Goal: Information Seeking & Learning: Check status

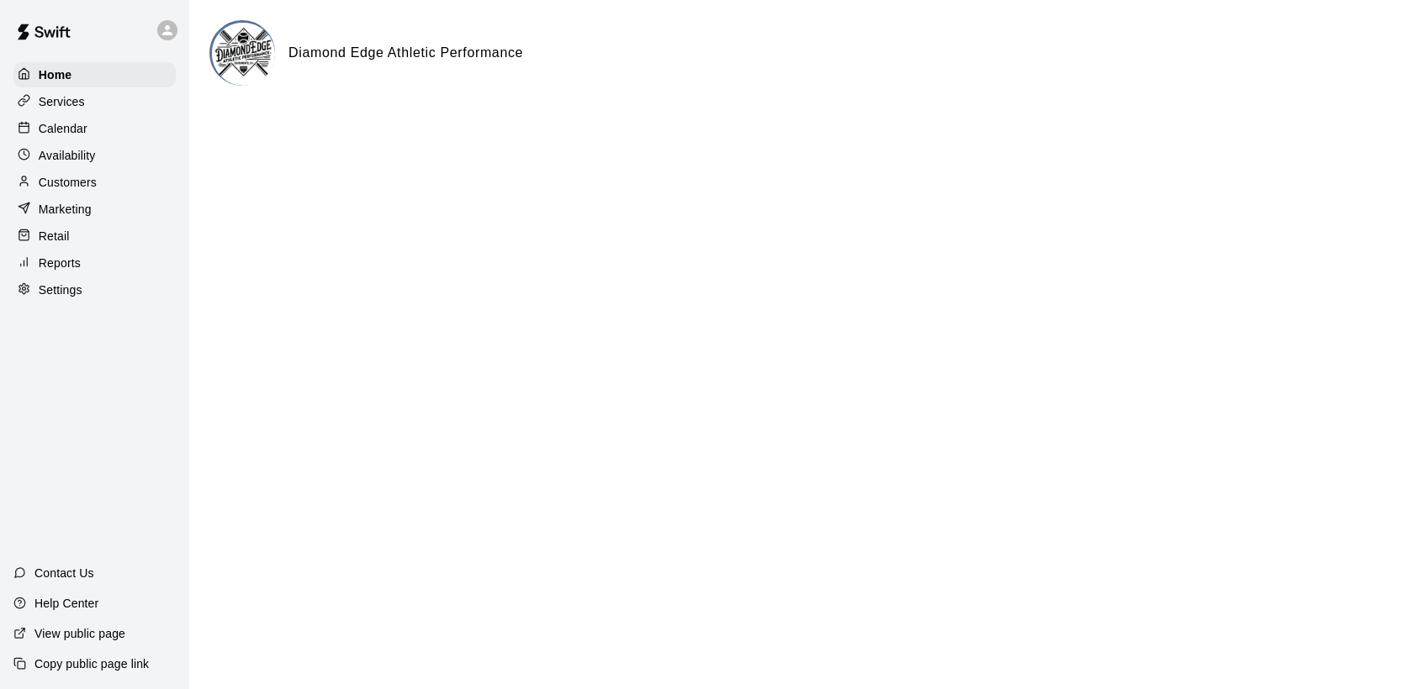
click at [79, 127] on p "Calendar" at bounding box center [63, 128] width 49 height 17
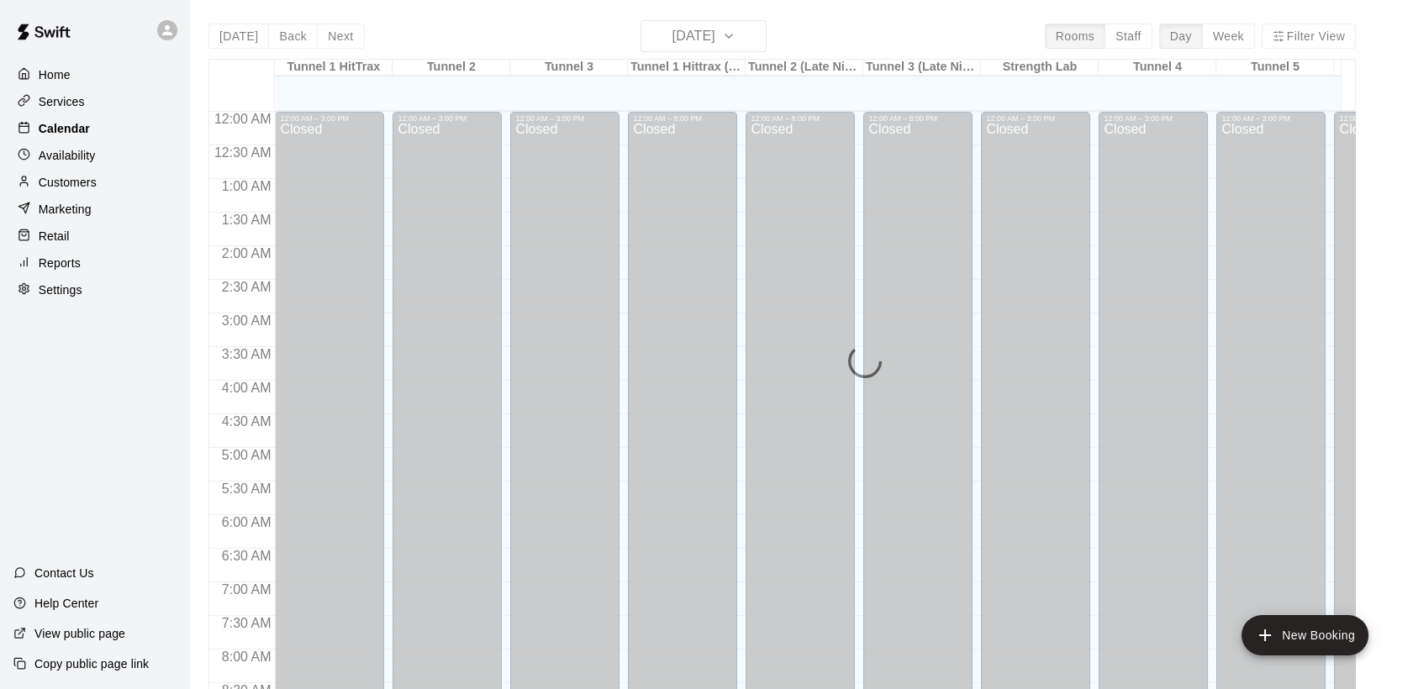
scroll to position [902, 0]
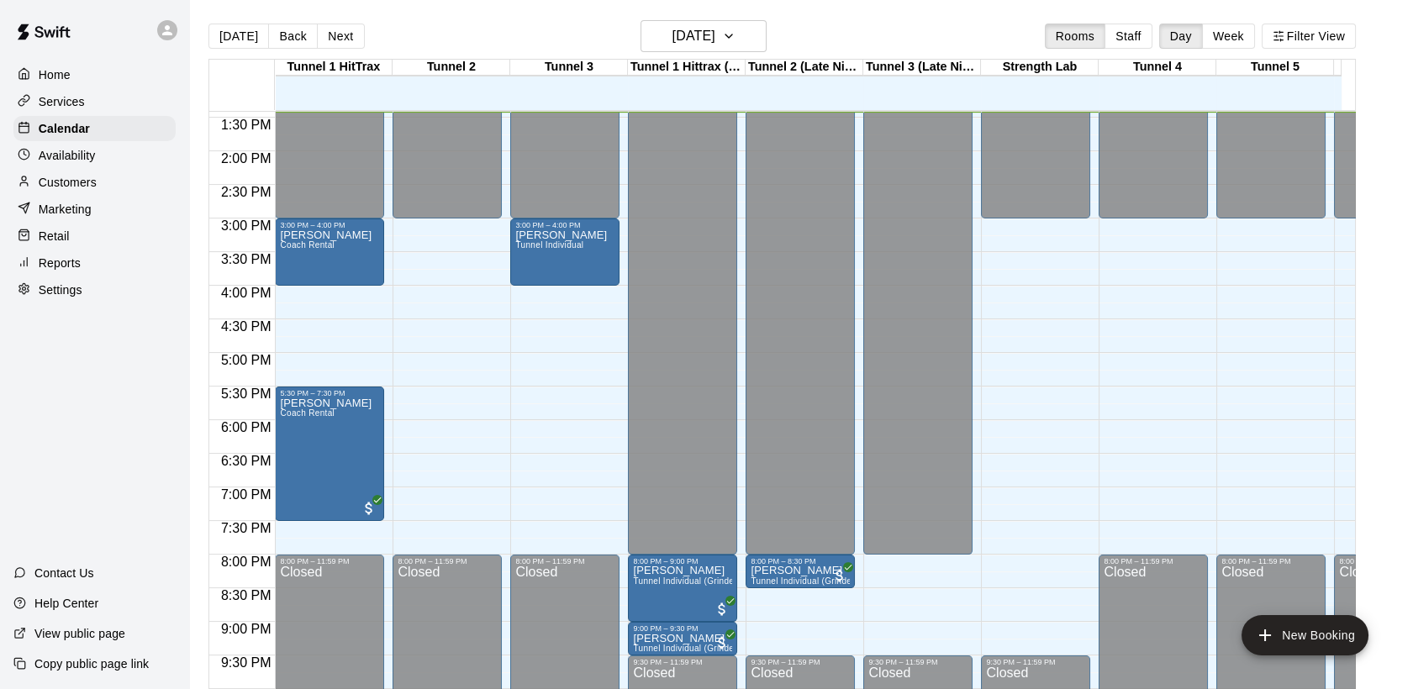
click at [72, 266] on p "Reports" at bounding box center [60, 263] width 42 height 17
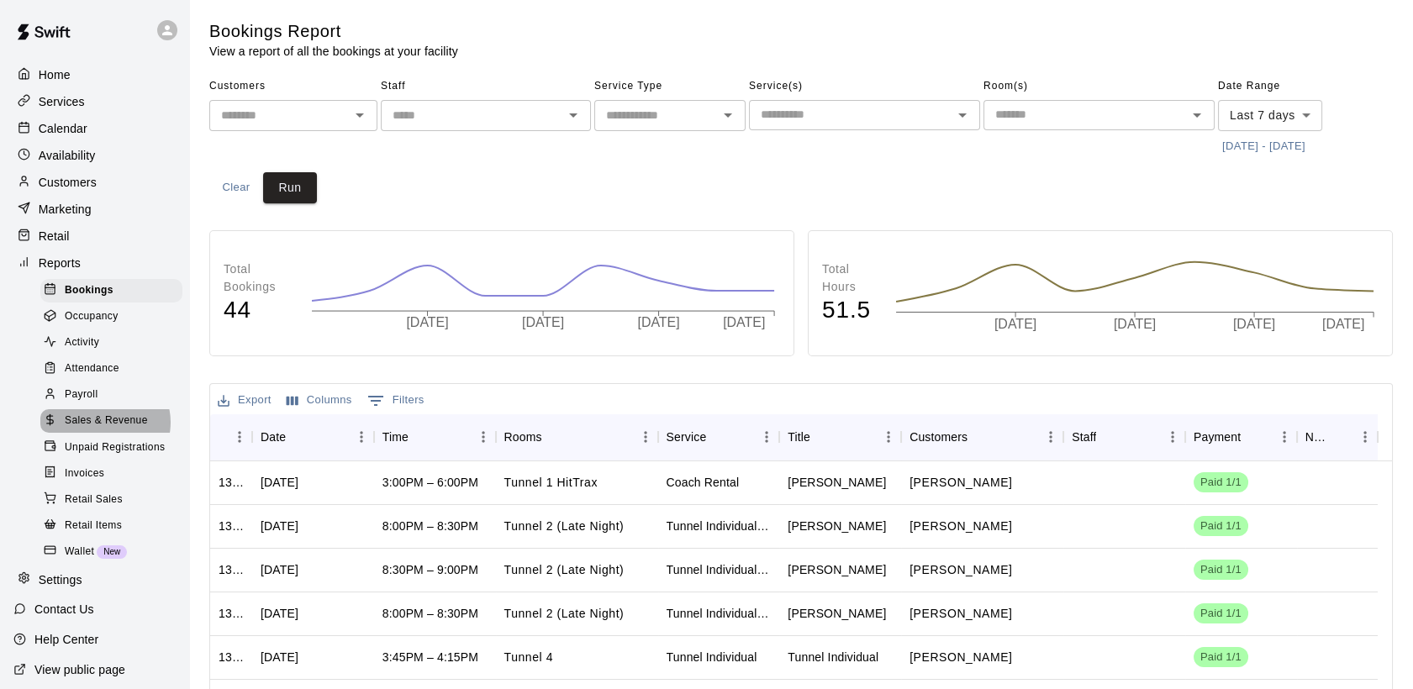
click at [104, 430] on span "Sales & Revenue" at bounding box center [106, 421] width 83 height 17
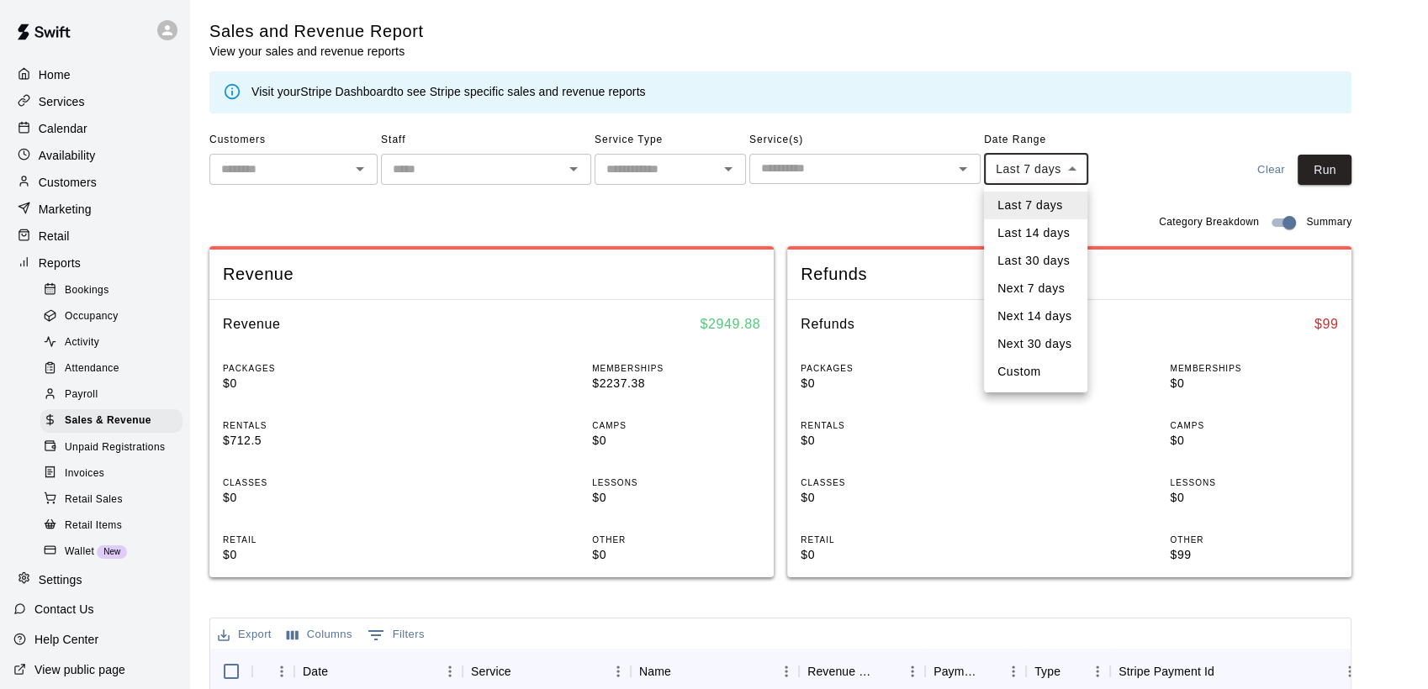
click at [1069, 177] on body "Home Services Calendar Availability Customers Marketing Retail Reports Bookings…" at bounding box center [714, 606] width 1428 height 1213
click at [1035, 373] on li "Custom" at bounding box center [1035, 372] width 103 height 28
type input "******"
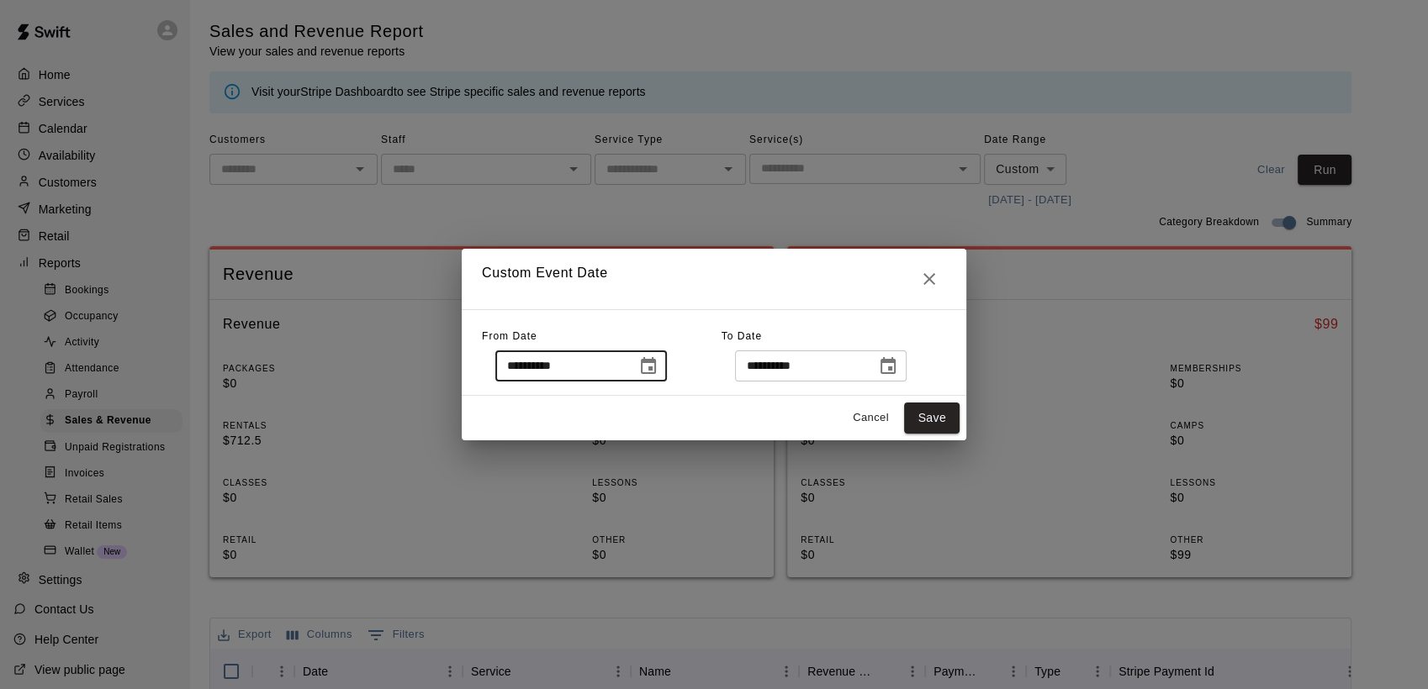
drag, startPoint x: 602, startPoint y: 367, endPoint x: 511, endPoint y: 373, distance: 91.1
click at [511, 373] on input "**********" at bounding box center [559, 366] width 129 height 31
type input "**********"
click at [922, 420] on button "Save" at bounding box center [931, 418] width 55 height 31
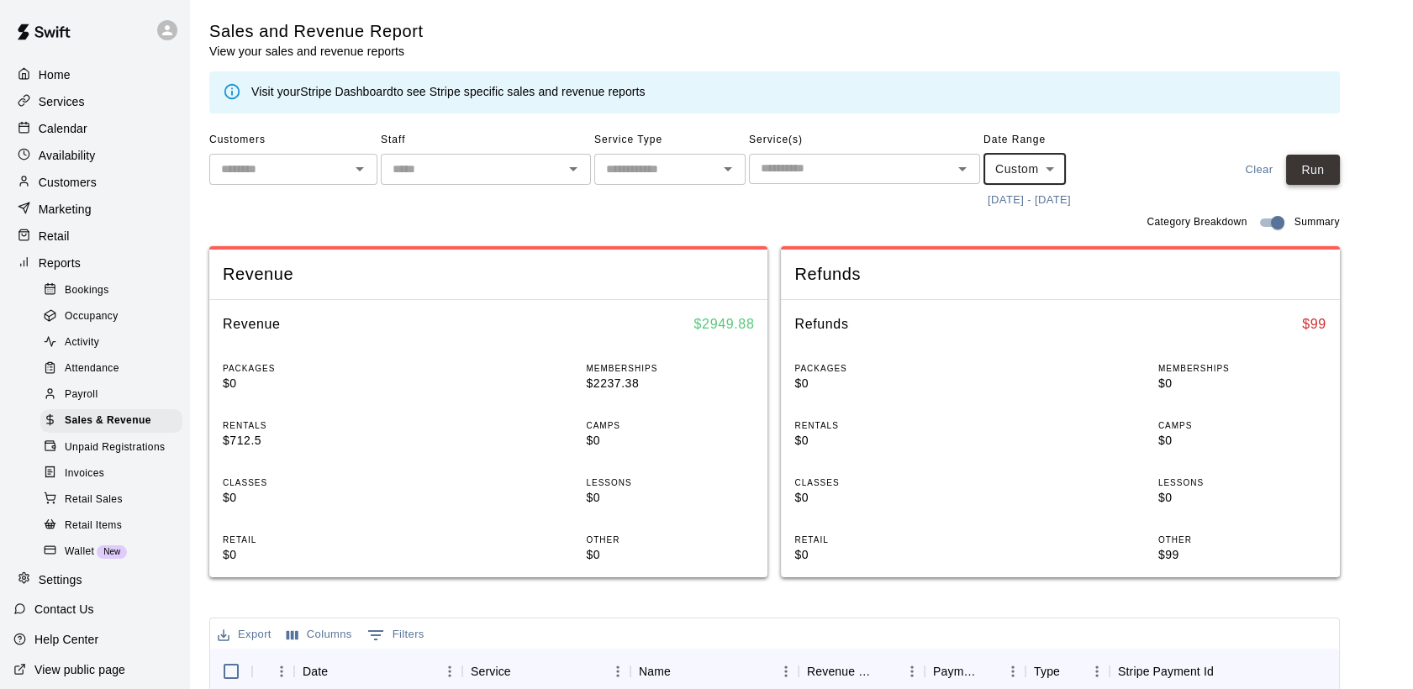
click at [1318, 168] on button "Run" at bounding box center [1313, 170] width 54 height 31
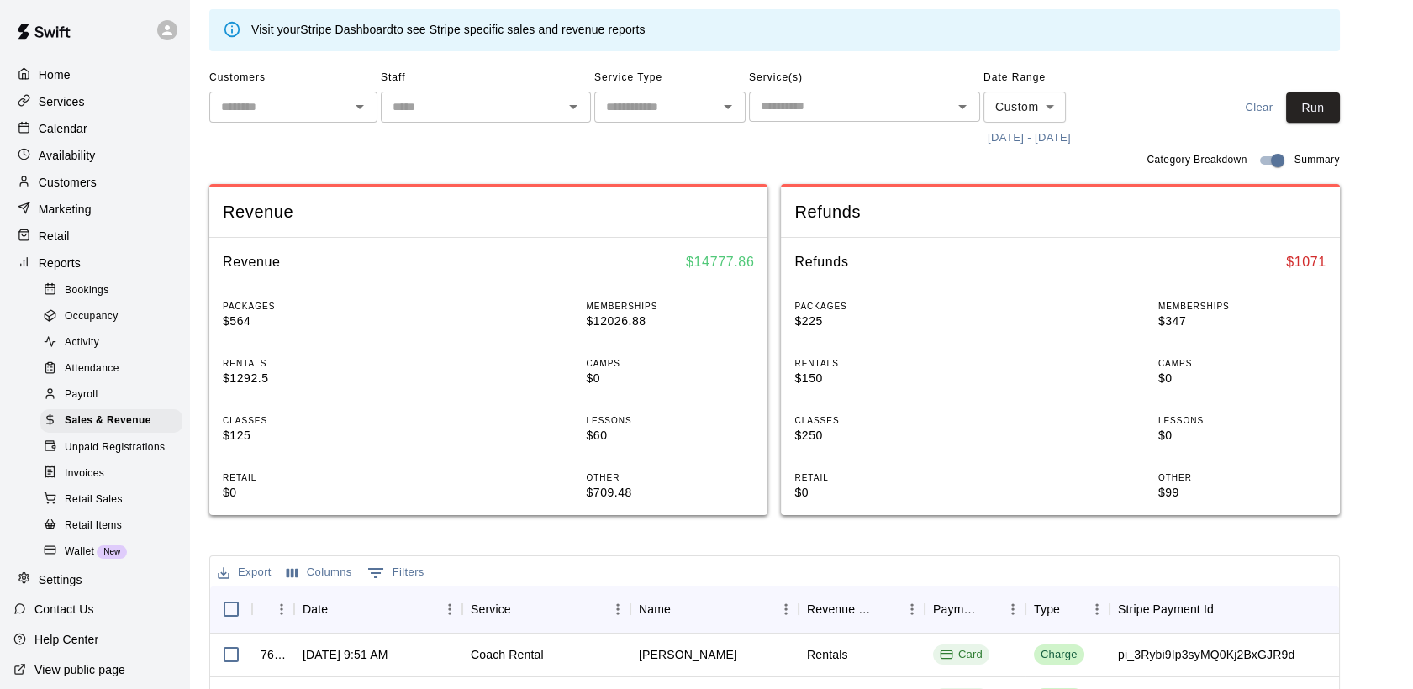
scroll to position [187, 0]
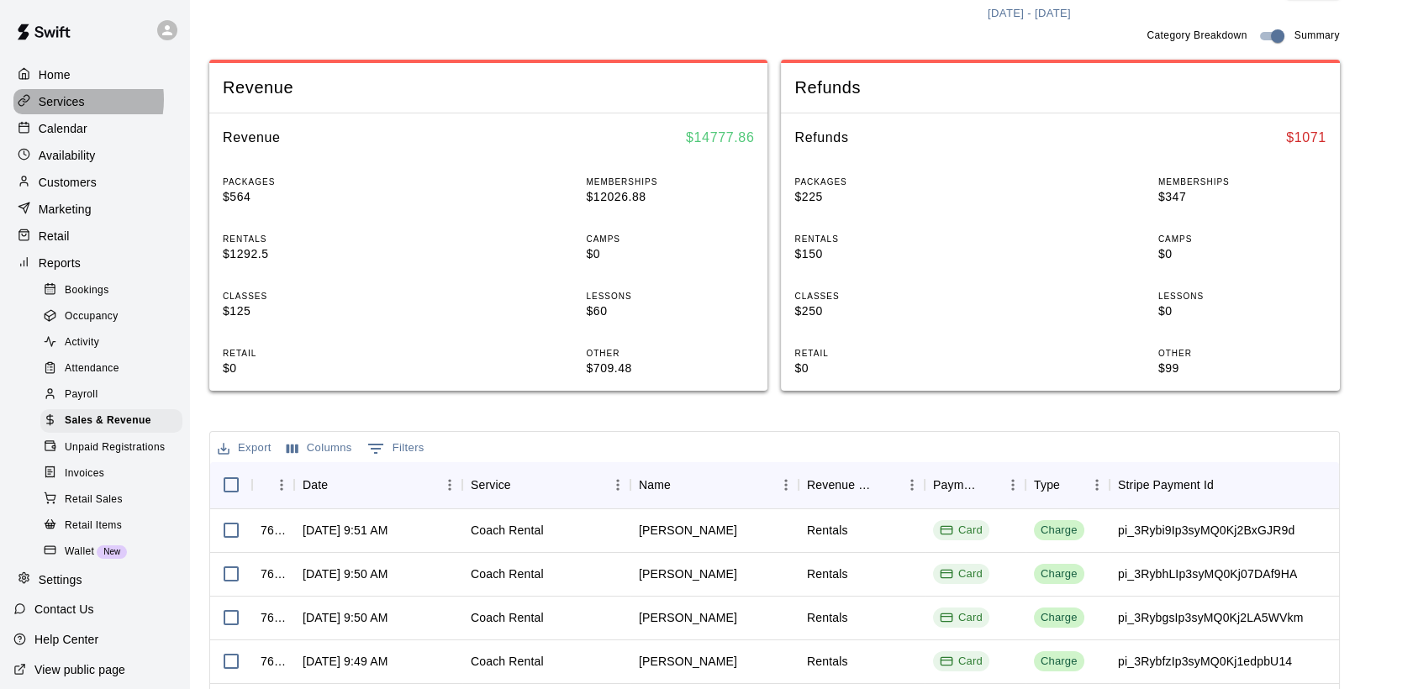
click at [65, 101] on p "Services" at bounding box center [62, 101] width 46 height 17
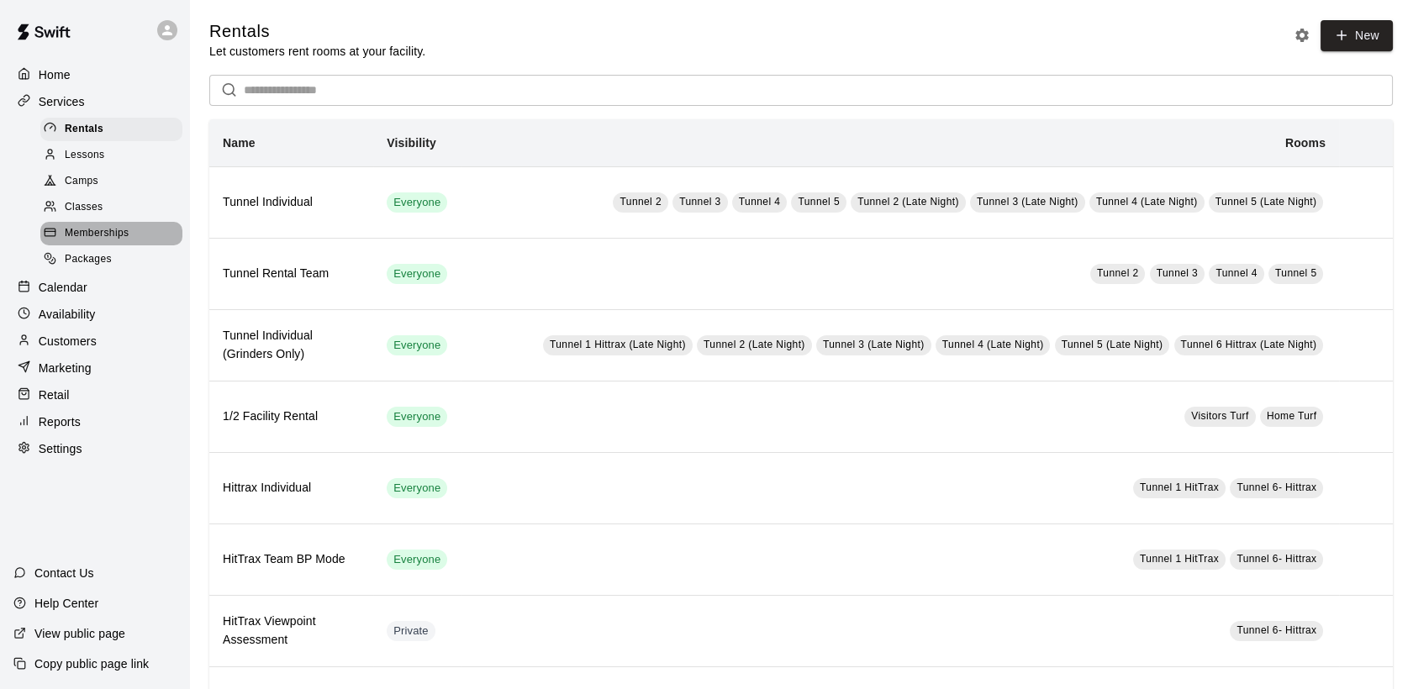
click at [113, 242] on span "Memberships" at bounding box center [97, 233] width 64 height 17
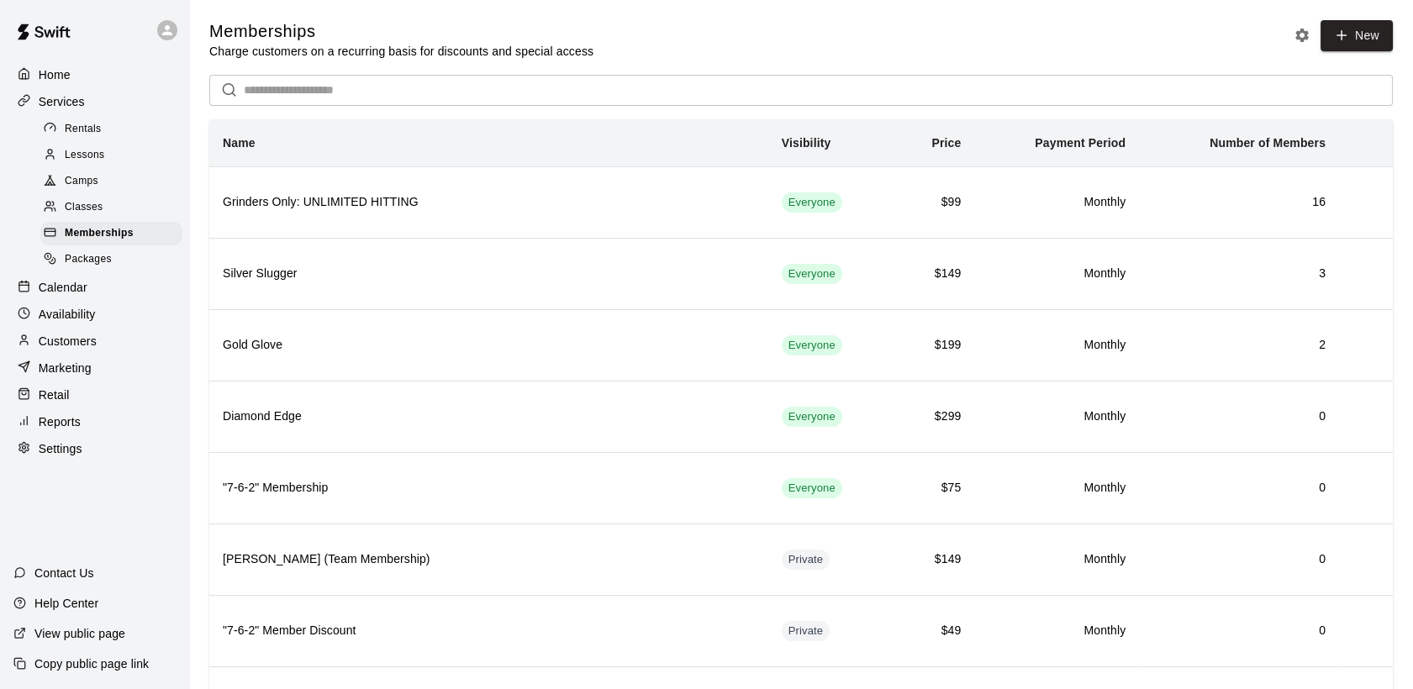
click at [172, 34] on icon at bounding box center [167, 30] width 10 height 10
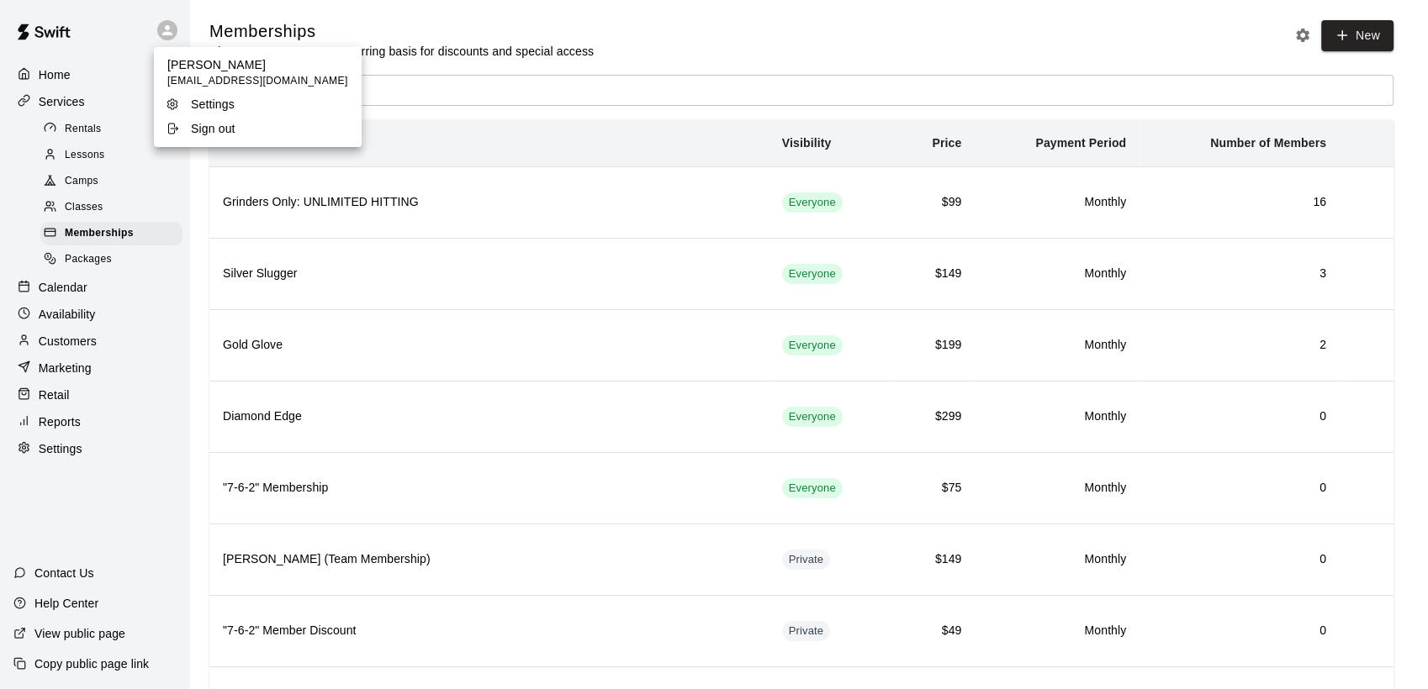
click at [214, 129] on p "Sign out" at bounding box center [213, 128] width 45 height 17
